Goal: Task Accomplishment & Management: Manage account settings

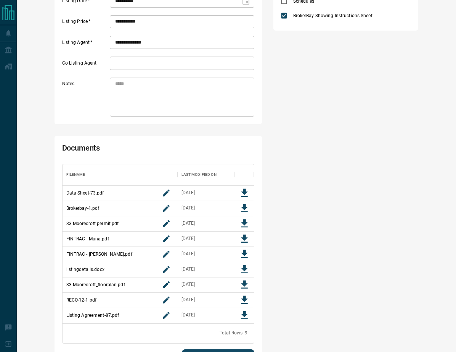
scroll to position [235, 0]
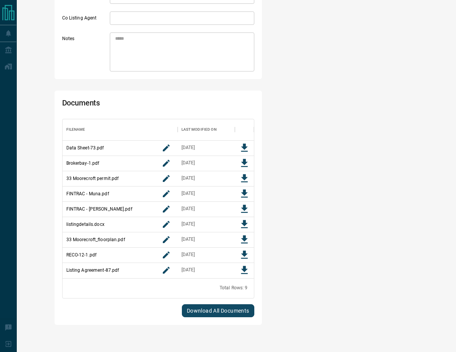
click at [332, 116] on div "Checklist Listing Agreement Listing Amendment Form Suspension Form Cancellation…" at bounding box center [346, 65] width 145 height 520
click at [248, 268] on icon "Download File" at bounding box center [244, 269] width 11 height 11
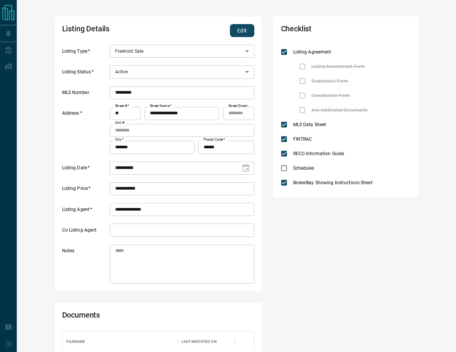
scroll to position [0, 0]
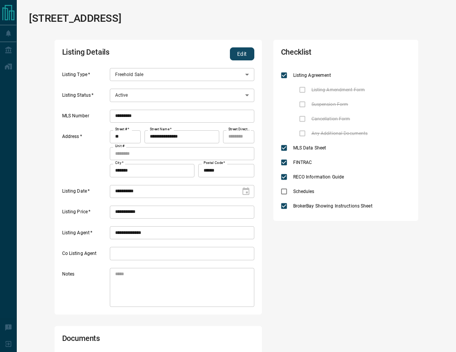
click at [248, 55] on button "Edit" at bounding box center [242, 53] width 24 height 13
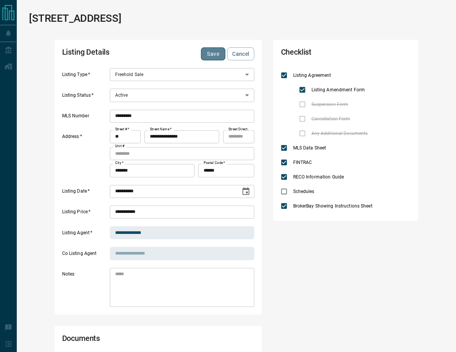
click at [215, 55] on button "Save" at bounding box center [213, 53] width 24 height 13
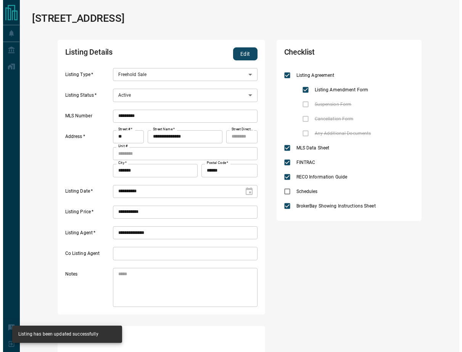
scroll to position [184, 186]
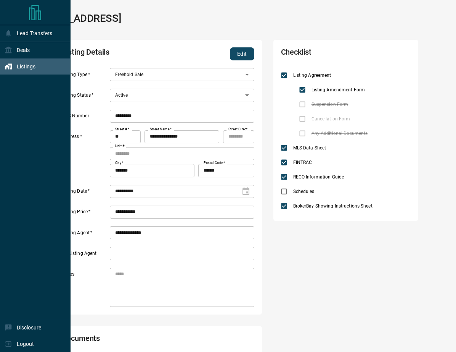
click at [14, 72] on div "Listings" at bounding box center [20, 66] width 31 height 13
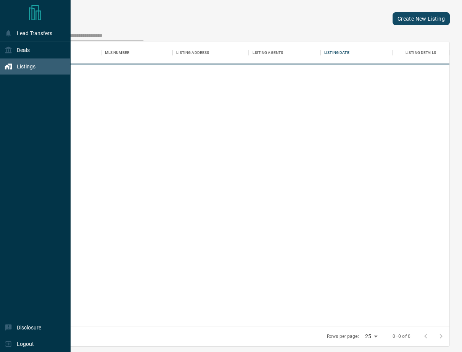
scroll to position [278, 414]
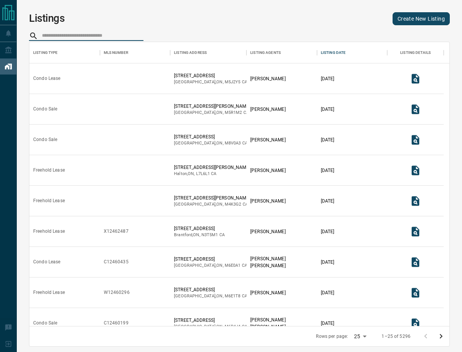
paste input "*********"
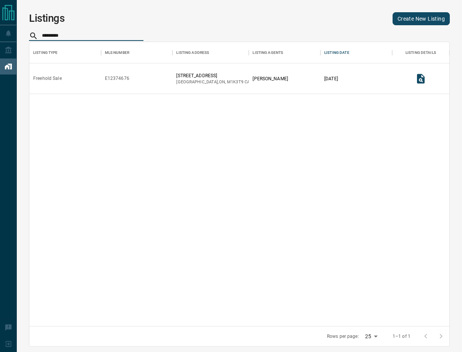
type input "*********"
click at [422, 82] on icon "View Listing Details" at bounding box center [420, 78] width 11 height 11
